Goal: Task Accomplishment & Management: Complete application form

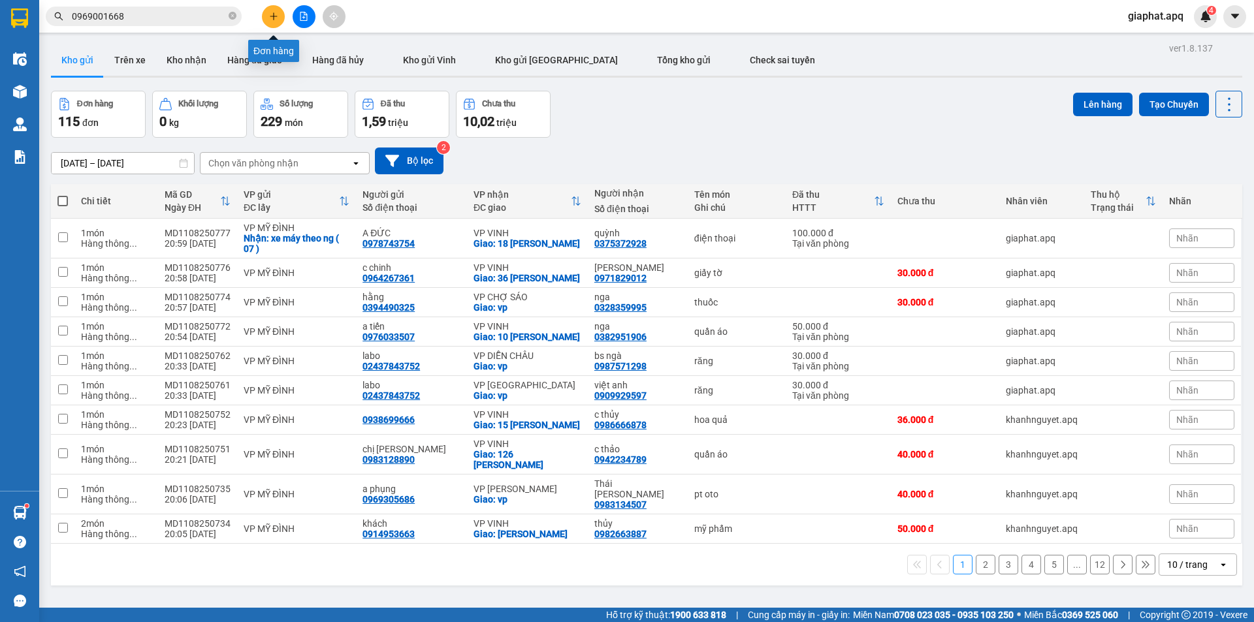
click at [270, 21] on button at bounding box center [273, 16] width 23 height 23
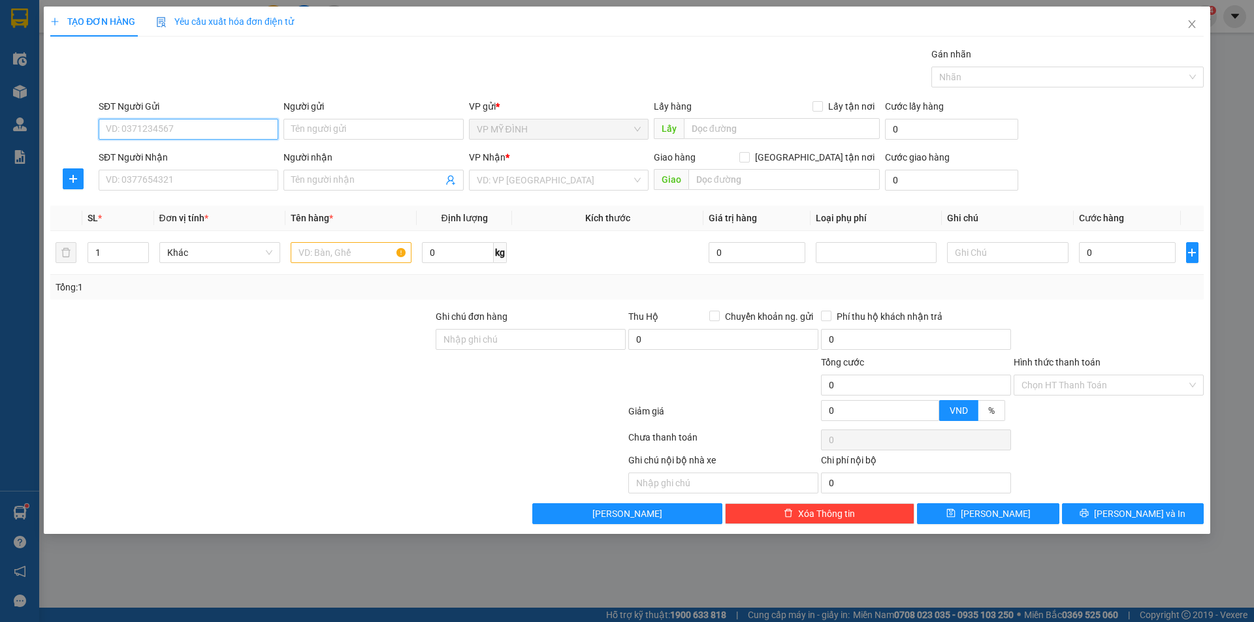
drag, startPoint x: 163, startPoint y: 129, endPoint x: 490, endPoint y: 112, distance: 327.7
click at [165, 129] on input "SĐT Người Gửi" at bounding box center [189, 129] width 180 height 21
click at [137, 151] on div "0373169564 - anh trường" at bounding box center [188, 155] width 164 height 14
type input "0373169564"
type input "anh trường"
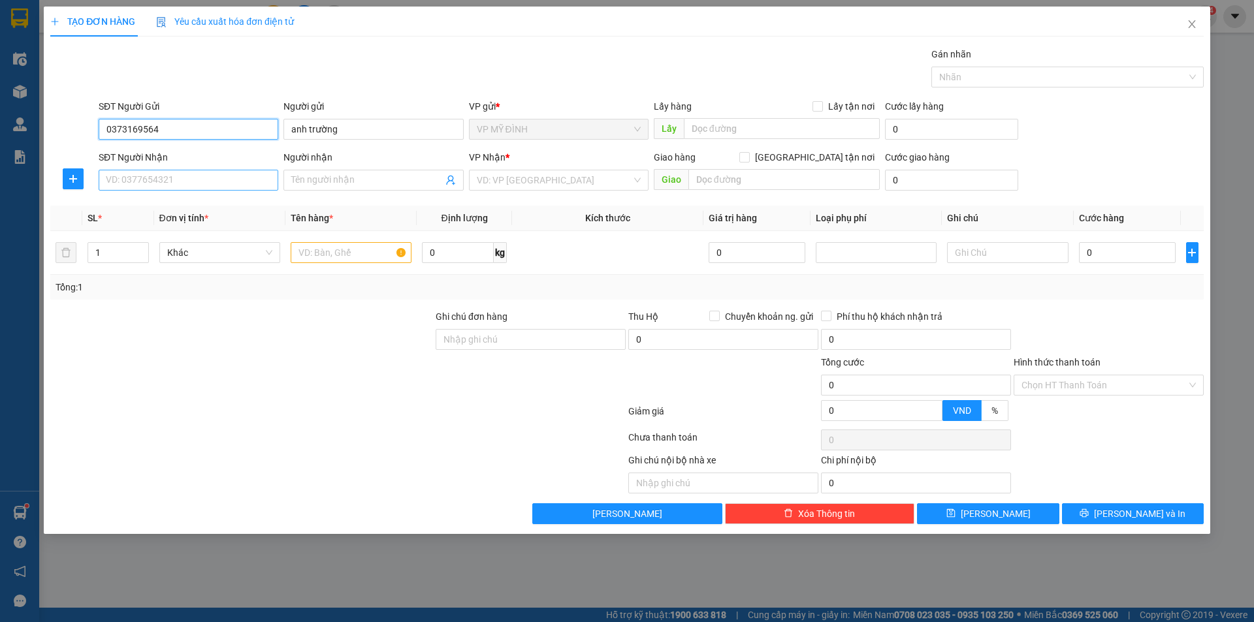
type input "0373169564"
click at [157, 185] on input "SĐT Người Nhận" at bounding box center [189, 180] width 180 height 21
click at [140, 230] on div "0984805875 - c hà" at bounding box center [188, 227] width 164 height 14
type input "0984805875"
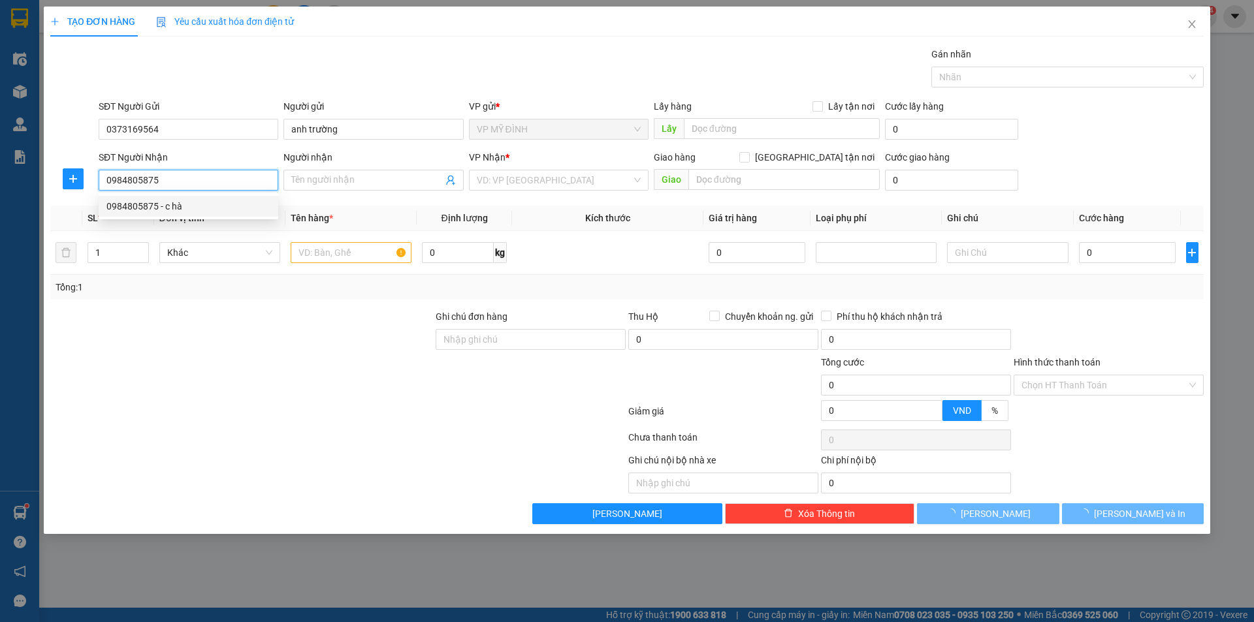
type input "c hà"
checkbox input "true"
type input "54 lý thường kiệt"
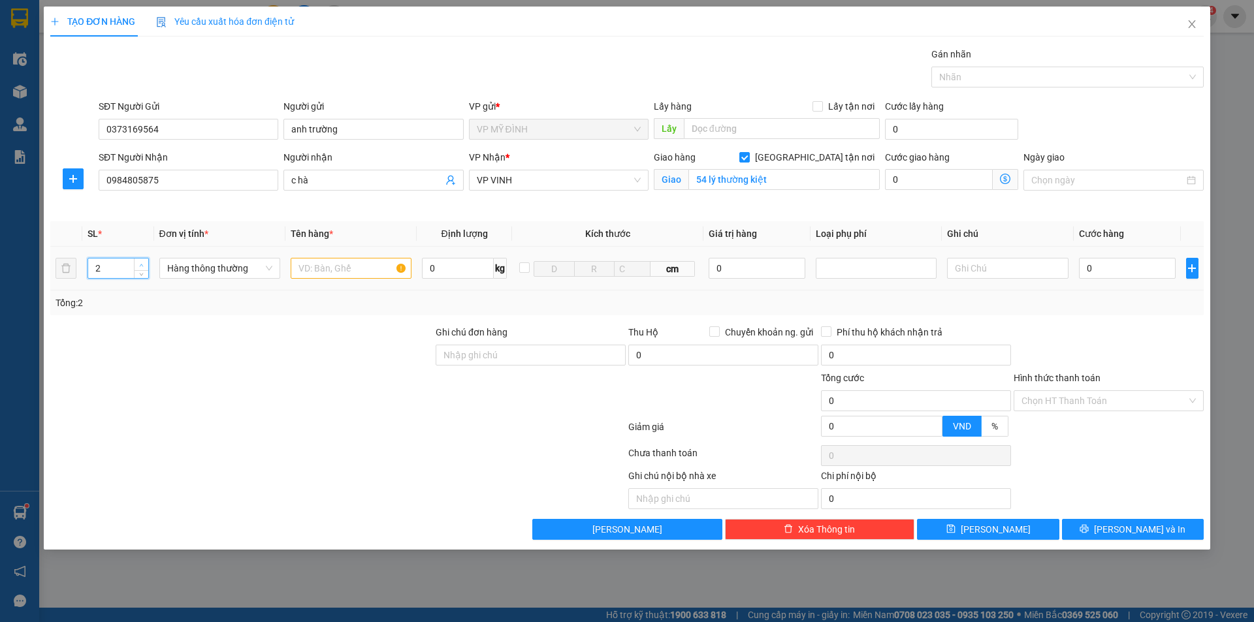
click at [143, 264] on icon "up" at bounding box center [141, 265] width 5 height 5
type input "6"
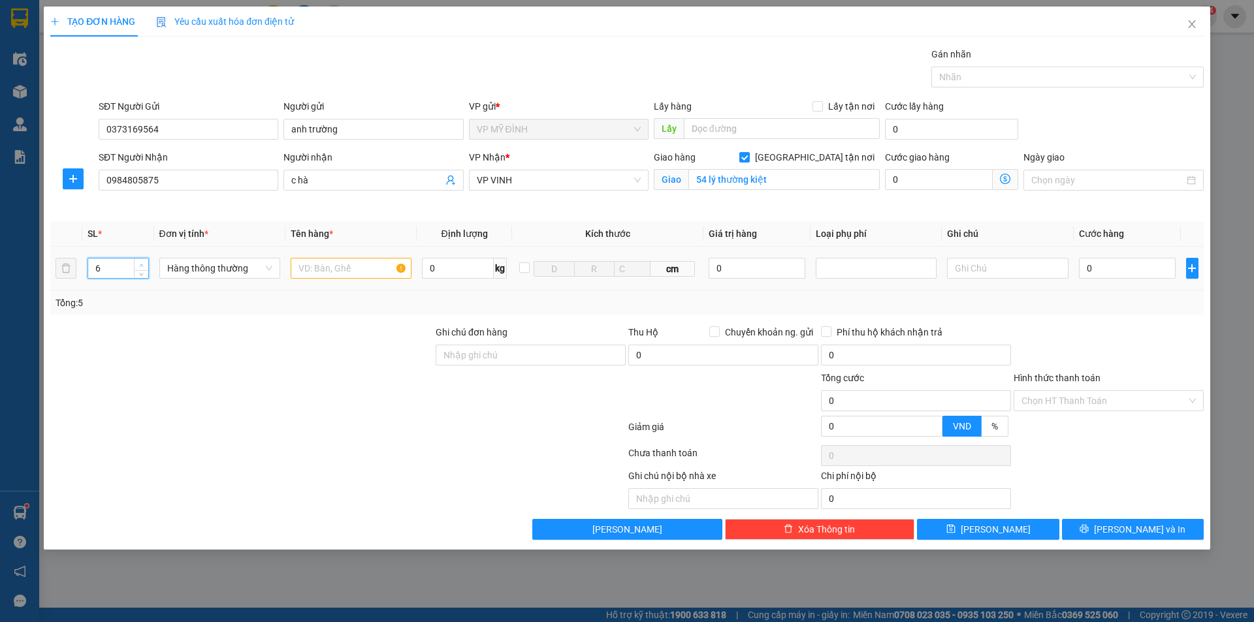
click at [143, 264] on icon "up" at bounding box center [141, 265] width 5 height 5
click at [302, 270] on input "text" at bounding box center [351, 268] width 121 height 21
type input "nấm"
click at [1117, 277] on input "0" at bounding box center [1127, 268] width 97 height 21
type input "1"
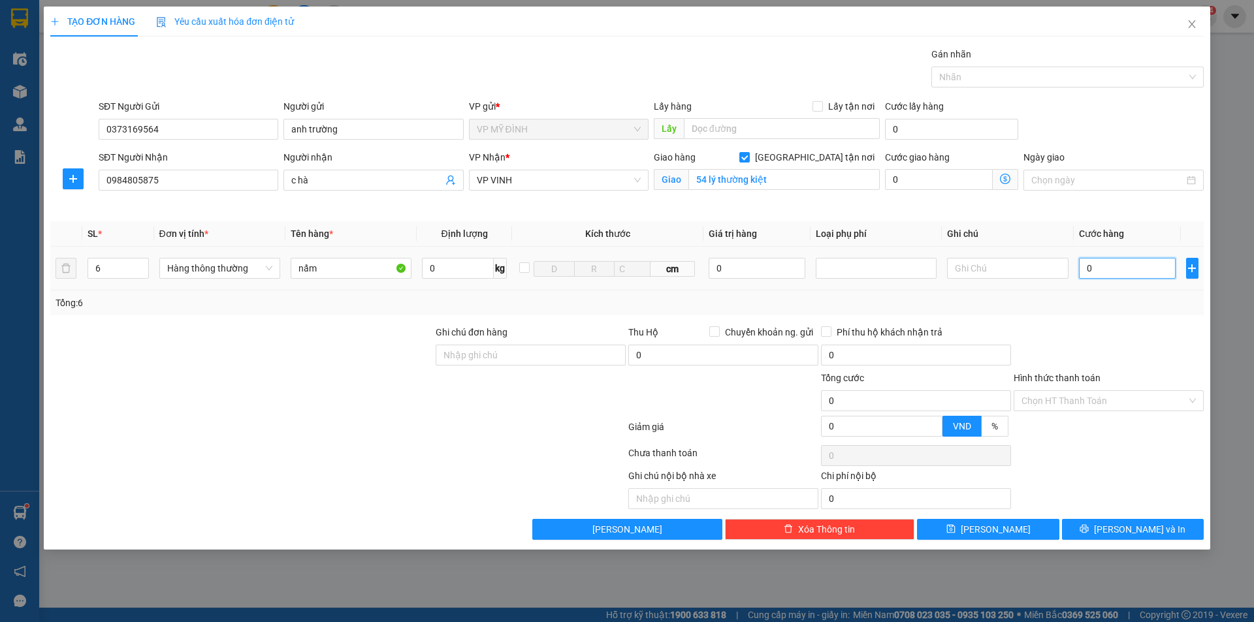
type input "1"
type input "12"
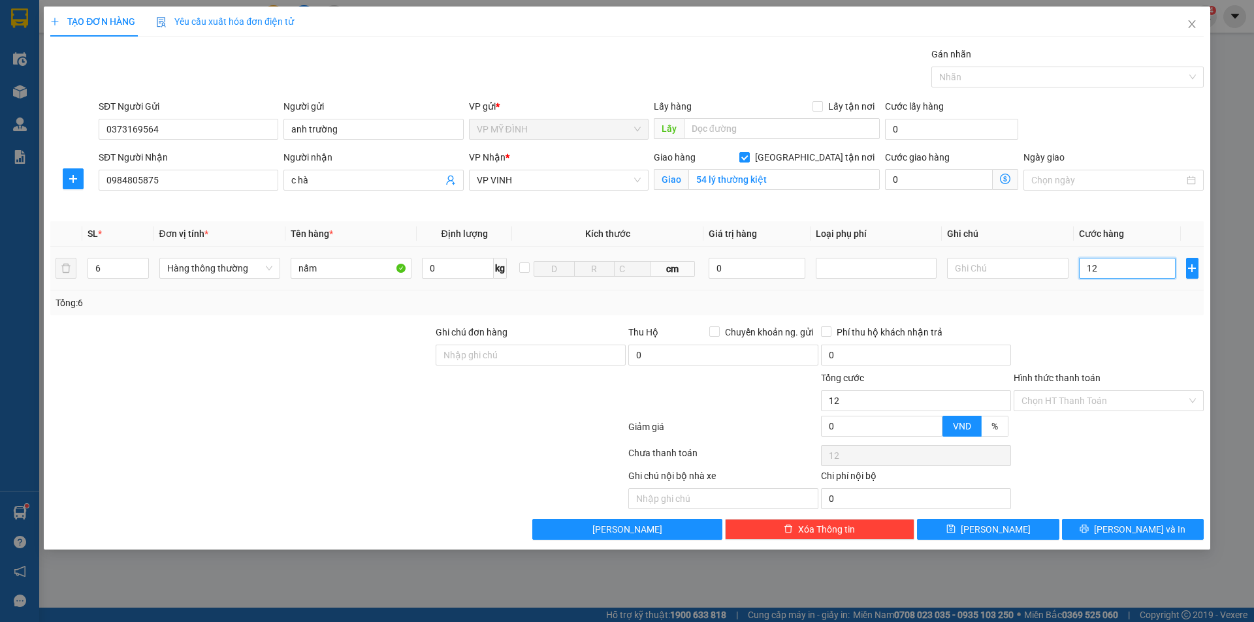
type input "120"
type input "120.000"
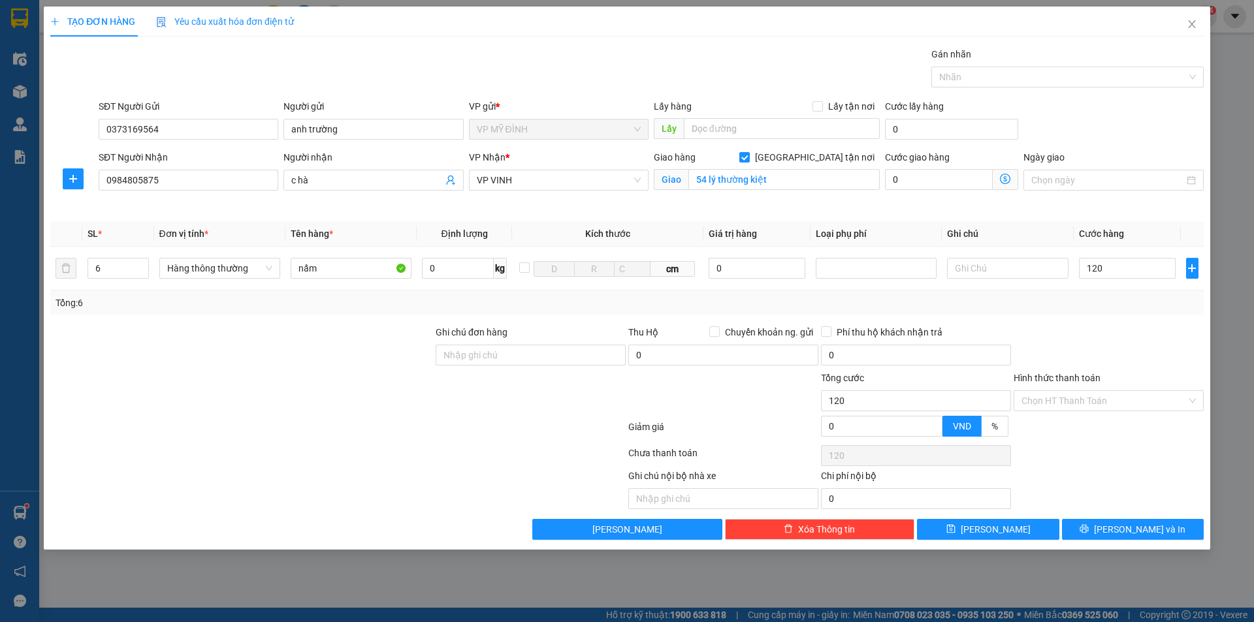
type input "120.000"
click at [1133, 532] on span "[PERSON_NAME] và In" at bounding box center [1139, 529] width 91 height 14
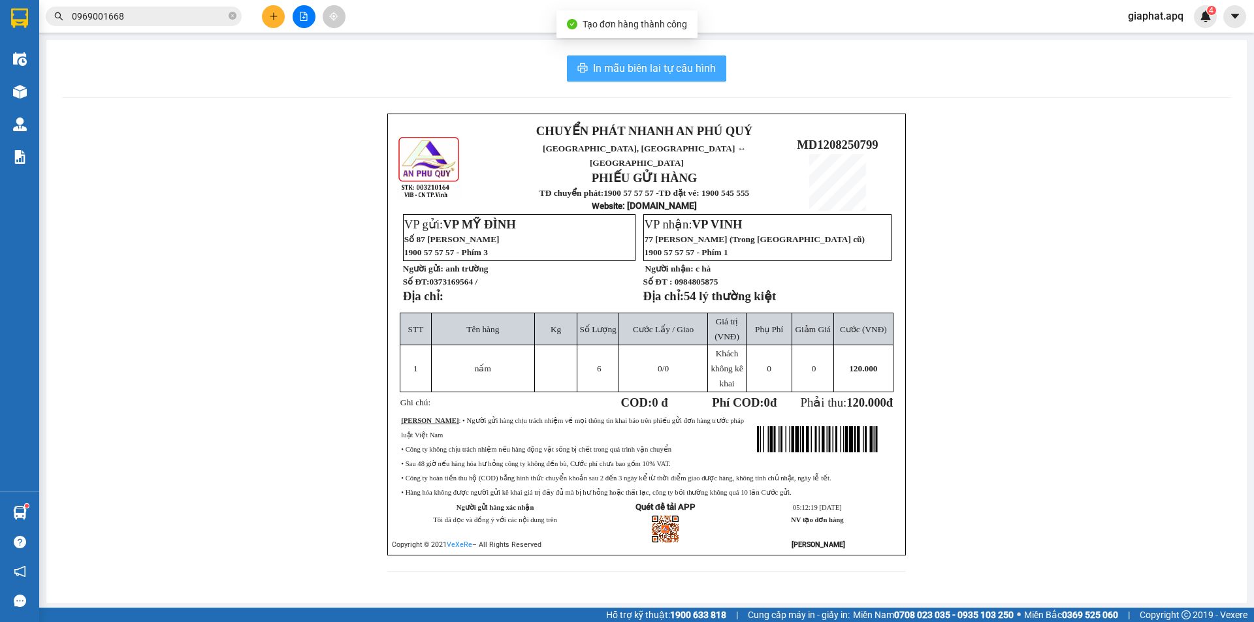
click at [672, 74] on span "In mẫu biên lai tự cấu hình" at bounding box center [654, 68] width 123 height 16
